Goal: Obtain resource: Obtain resource

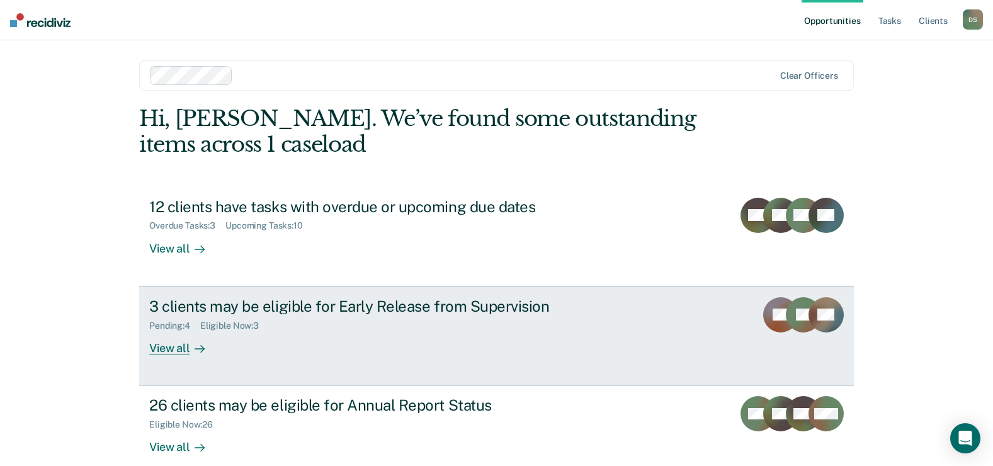
click at [255, 307] on div "3 clients may be eligible for Early Release from Supervision" at bounding box center [370, 306] width 442 height 18
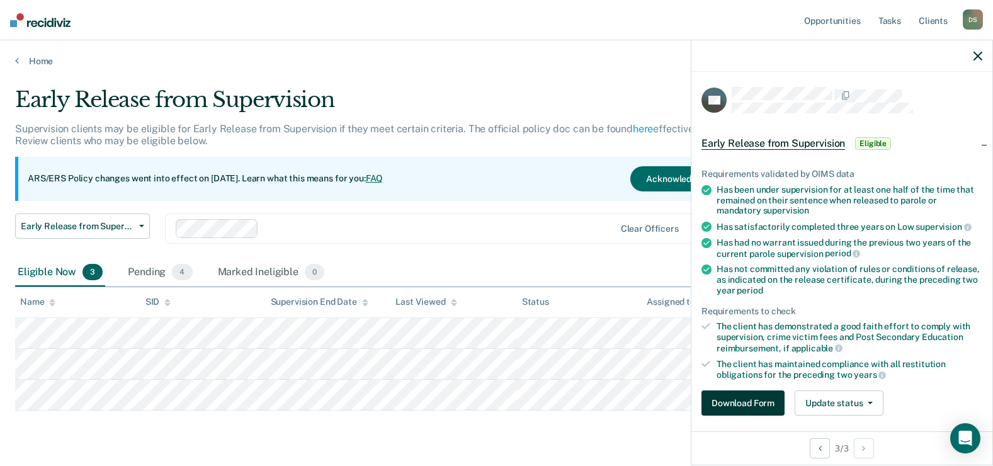
click at [758, 399] on button "Download Form" at bounding box center [742, 402] width 83 height 25
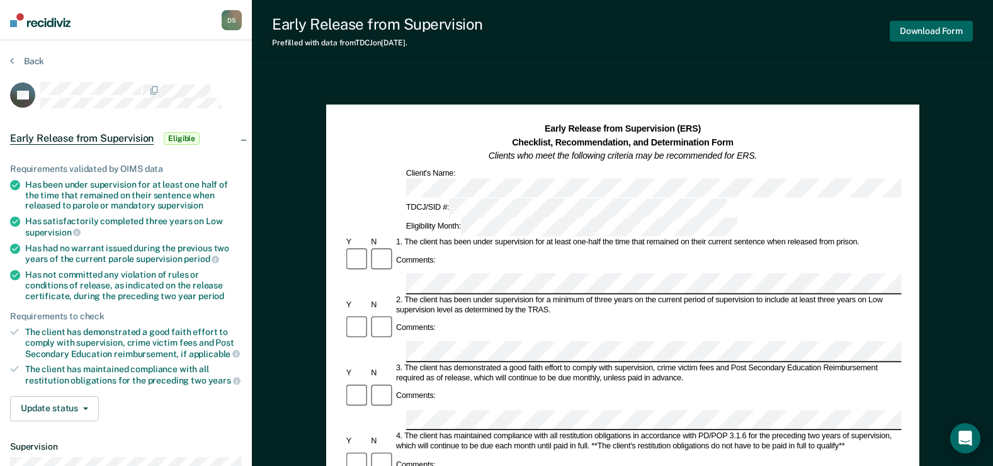
click at [936, 29] on button "Download Form" at bounding box center [931, 31] width 83 height 21
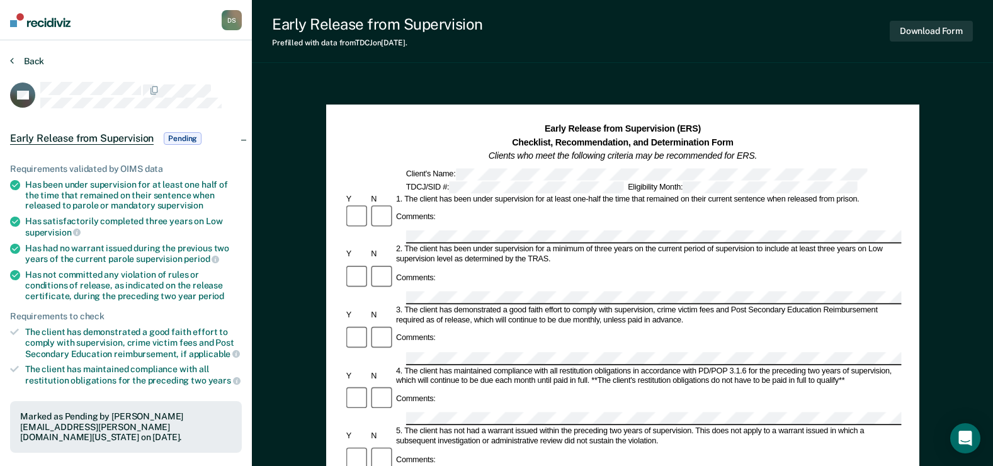
click at [38, 63] on button "Back" at bounding box center [27, 60] width 34 height 11
